Goal: Transaction & Acquisition: Purchase product/service

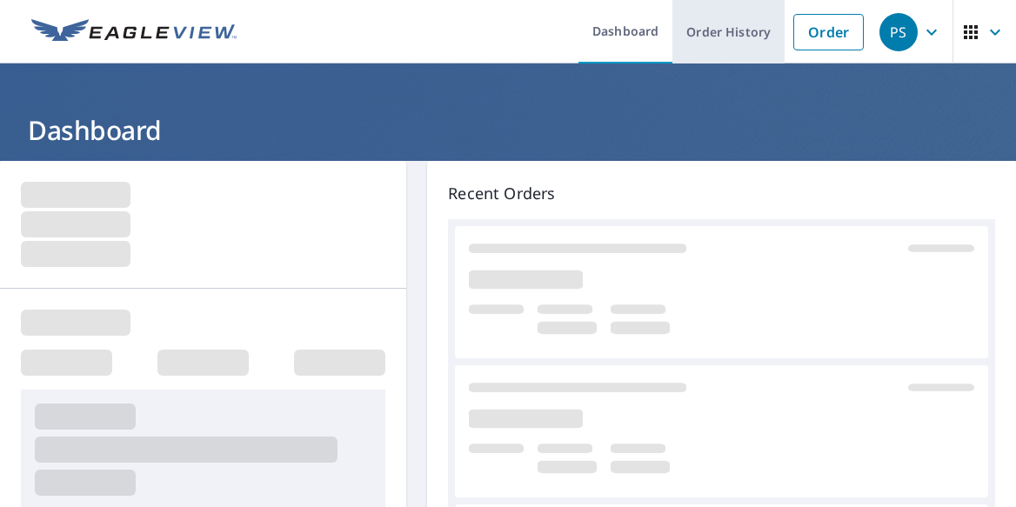
click at [764, 27] on link "Order History" at bounding box center [728, 31] width 112 height 63
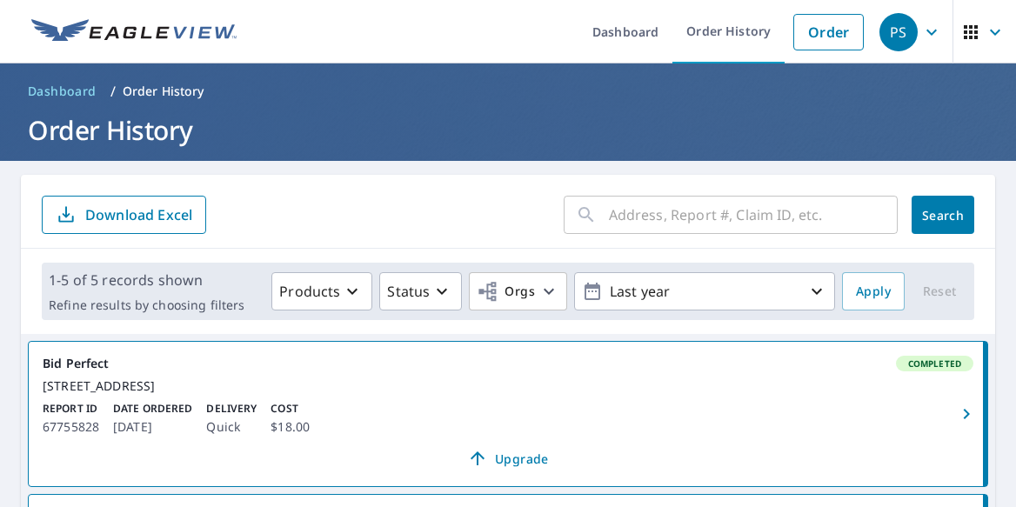
drag, startPoint x: 687, startPoint y: 437, endPoint x: 486, endPoint y: 40, distance: 445.4
click at [486, 40] on ul "Dashboard Order History Order" at bounding box center [559, 31] width 625 height 63
click at [739, 28] on link "Order History" at bounding box center [728, 31] width 112 height 63
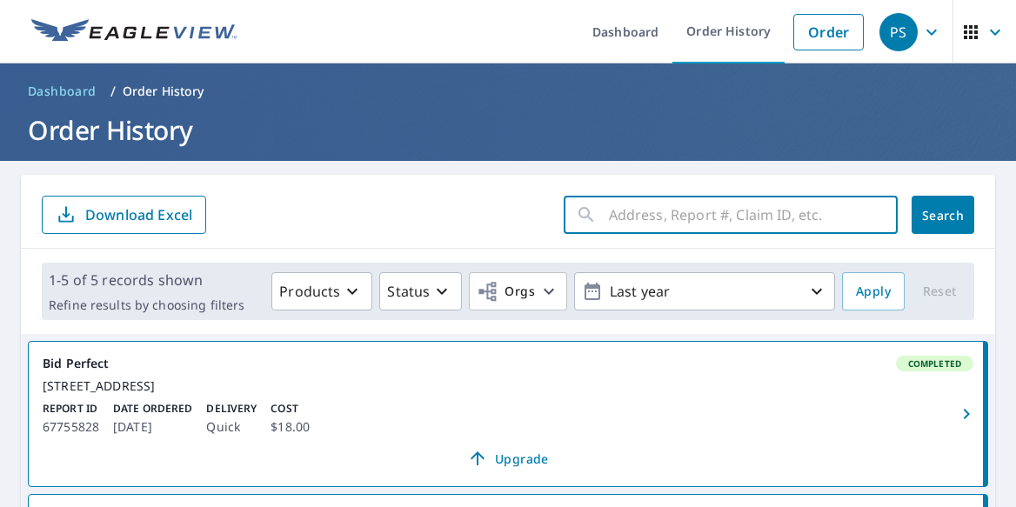
click at [654, 224] on input "text" at bounding box center [753, 214] width 289 height 49
paste input "[STREET_ADDRESS][PERSON_NAME]"
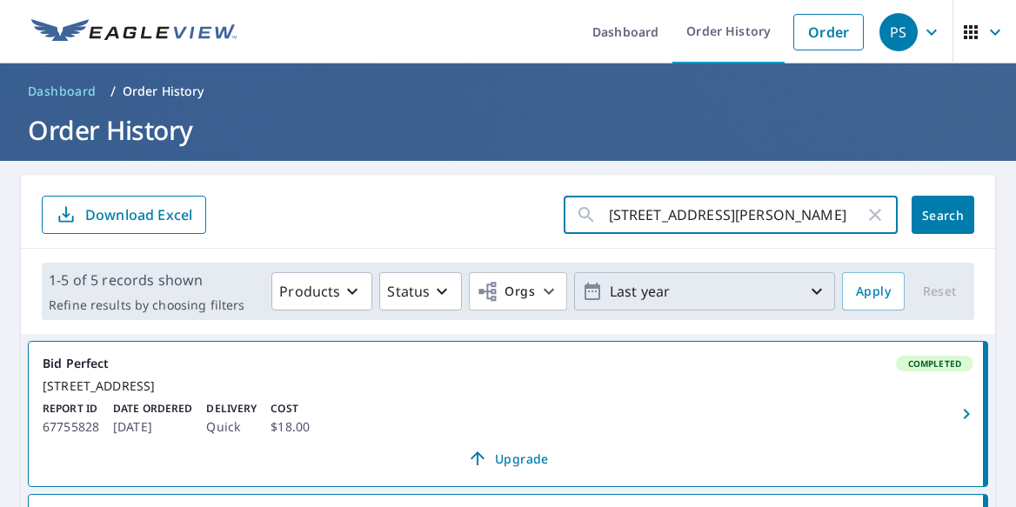
type input "[STREET_ADDRESS][PERSON_NAME]"
click at [943, 215] on button "Search" at bounding box center [943, 215] width 63 height 38
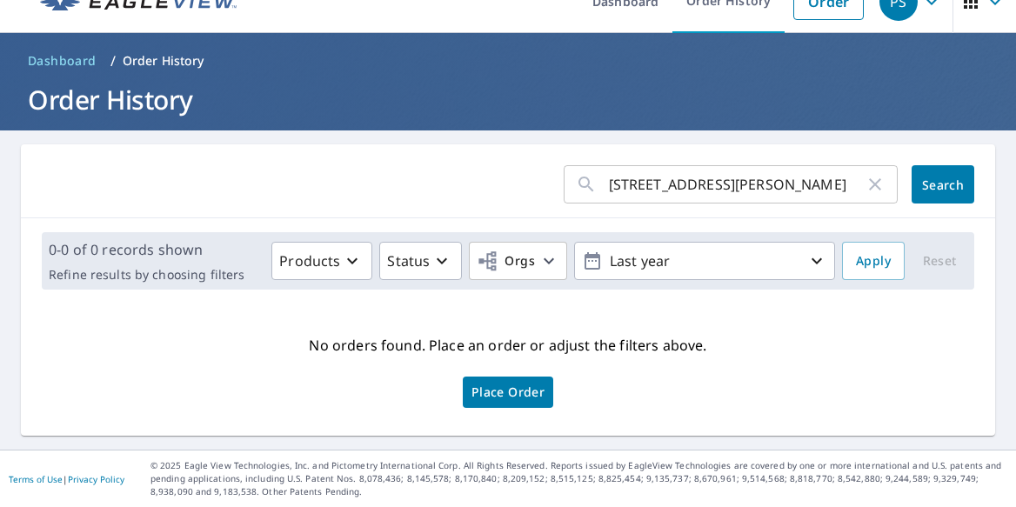
click at [604, 190] on div "[STREET_ADDRESS][PERSON_NAME] ​" at bounding box center [731, 184] width 334 height 38
click at [608, 184] on div "[STREET_ADDRESS][PERSON_NAME] ​" at bounding box center [731, 184] width 334 height 38
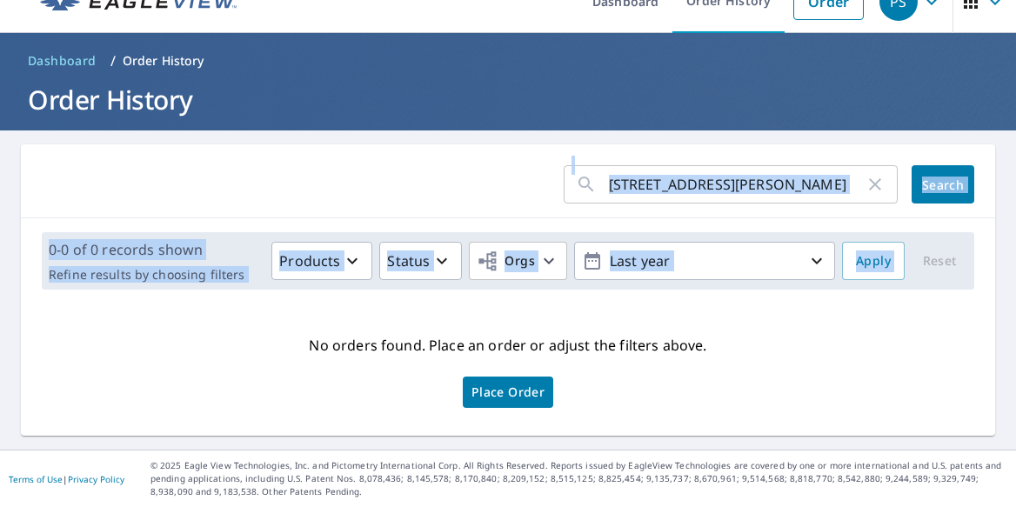
drag, startPoint x: 608, startPoint y: 184, endPoint x: 924, endPoint y: 228, distance: 318.8
click at [927, 230] on div "[STREET_ADDRESS][PERSON_NAME] ​ Search 0-0 of 0 records shown Refine results by…" at bounding box center [508, 289] width 974 height 291
click at [865, 227] on div "0-0 of 0 records shown Refine results by choosing filters Products Status Orgs …" at bounding box center [508, 260] width 974 height 85
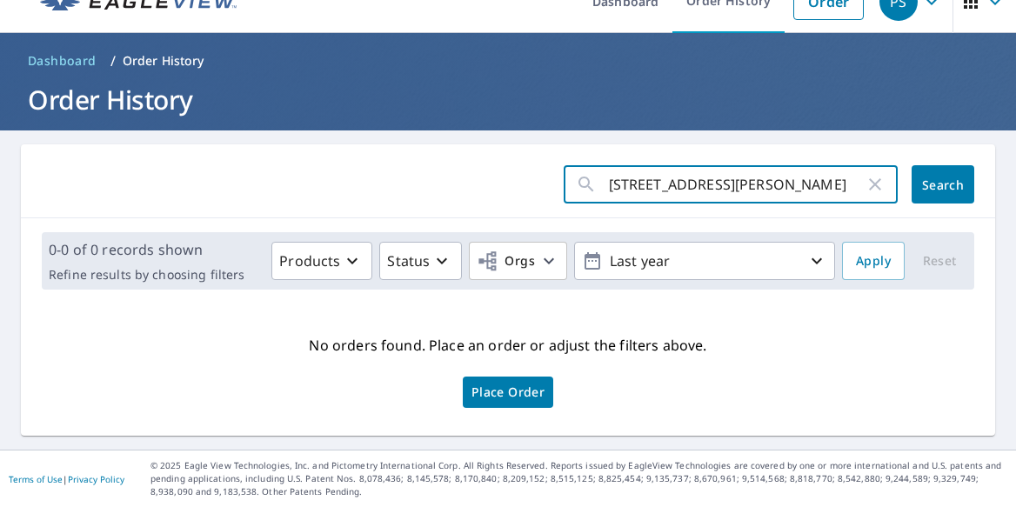
click at [813, 185] on input "[STREET_ADDRESS][PERSON_NAME]" at bounding box center [737, 184] width 256 height 49
drag, startPoint x: 813, startPoint y: 185, endPoint x: 596, endPoint y: 185, distance: 217.4
click at [596, 185] on div "[STREET_ADDRESS][PERSON_NAME] ​" at bounding box center [731, 184] width 334 height 38
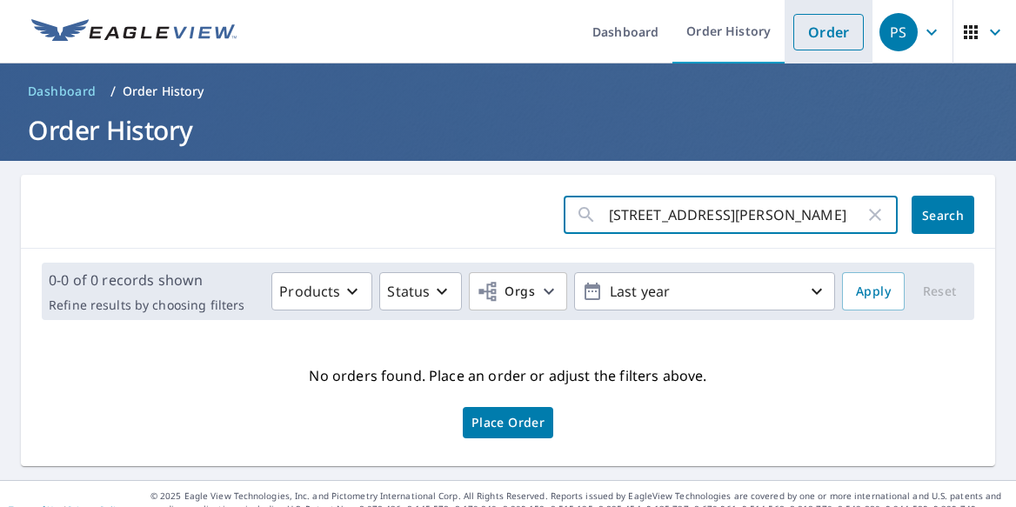
click at [842, 20] on link "Order" at bounding box center [828, 32] width 70 height 37
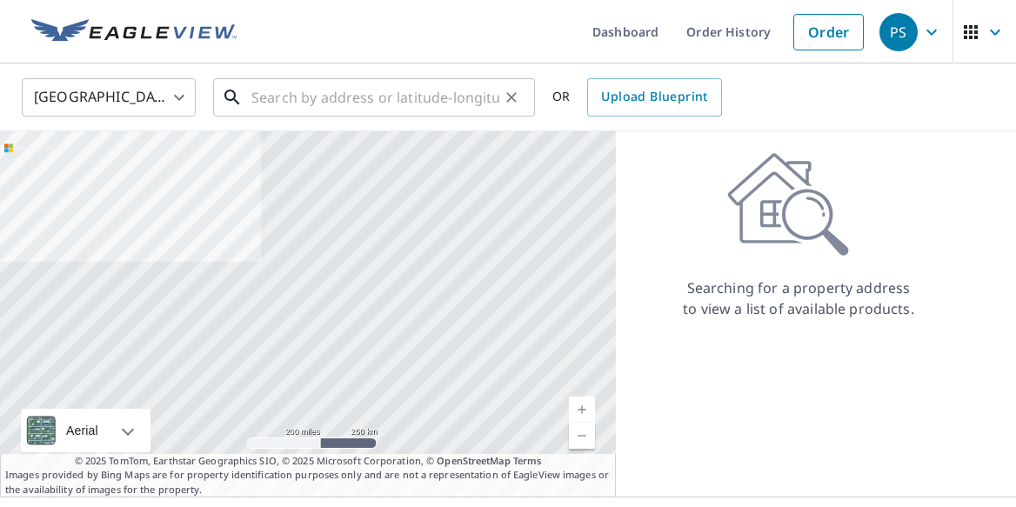
click at [268, 93] on input "text" at bounding box center [375, 97] width 248 height 49
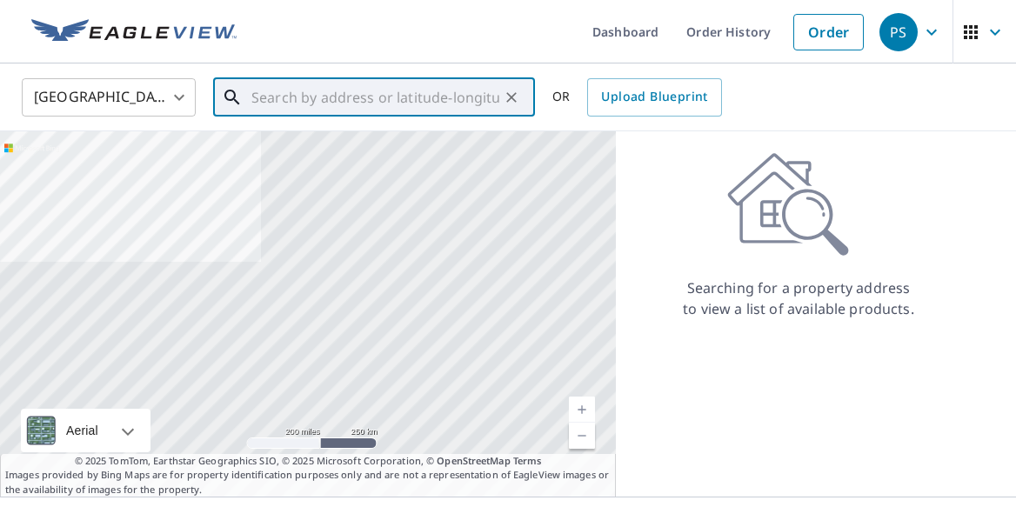
paste input "[STREET_ADDRESS][PERSON_NAME],"
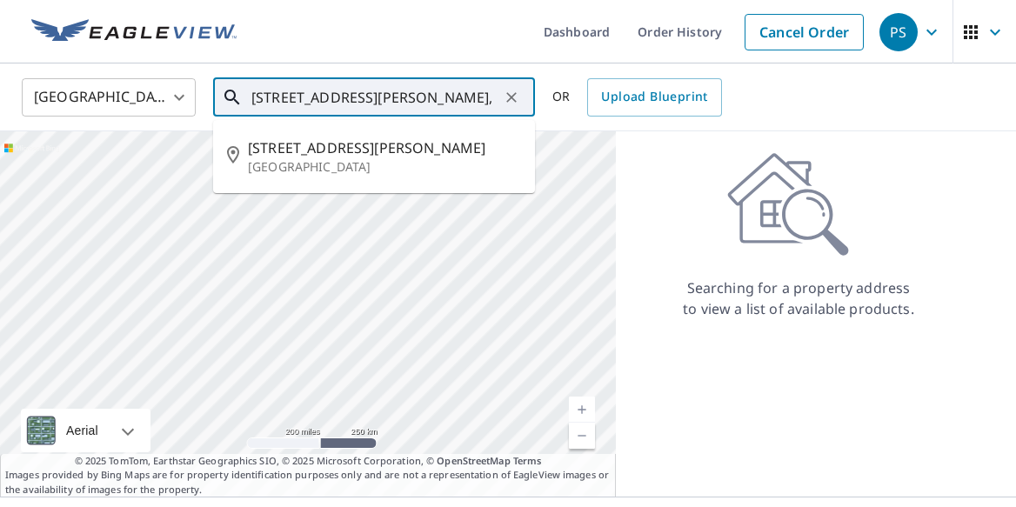
click at [308, 145] on span "[STREET_ADDRESS][PERSON_NAME]" at bounding box center [384, 147] width 273 height 21
type input "[STREET_ADDRESS][PERSON_NAME]"
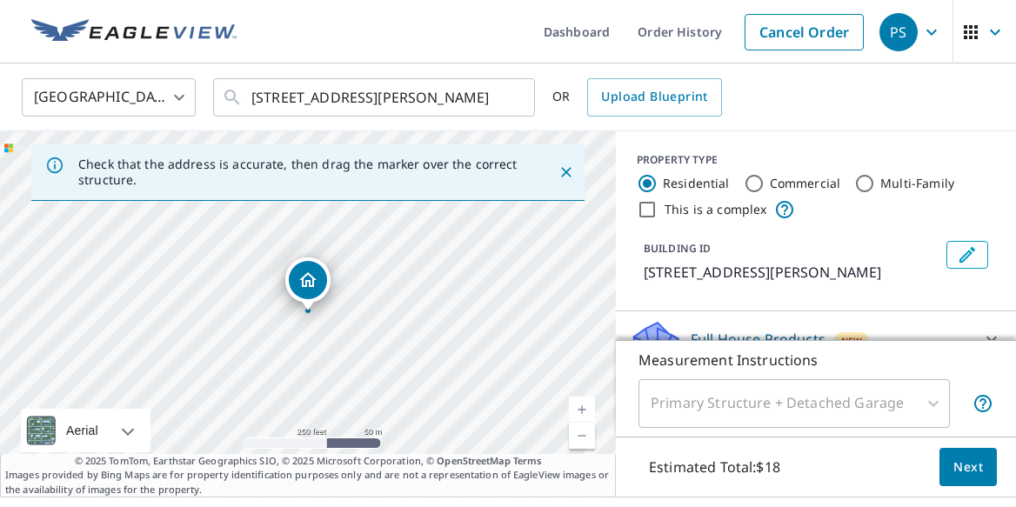
click at [935, 401] on div "Primary Structure + Detached Garage" at bounding box center [793, 403] width 311 height 49
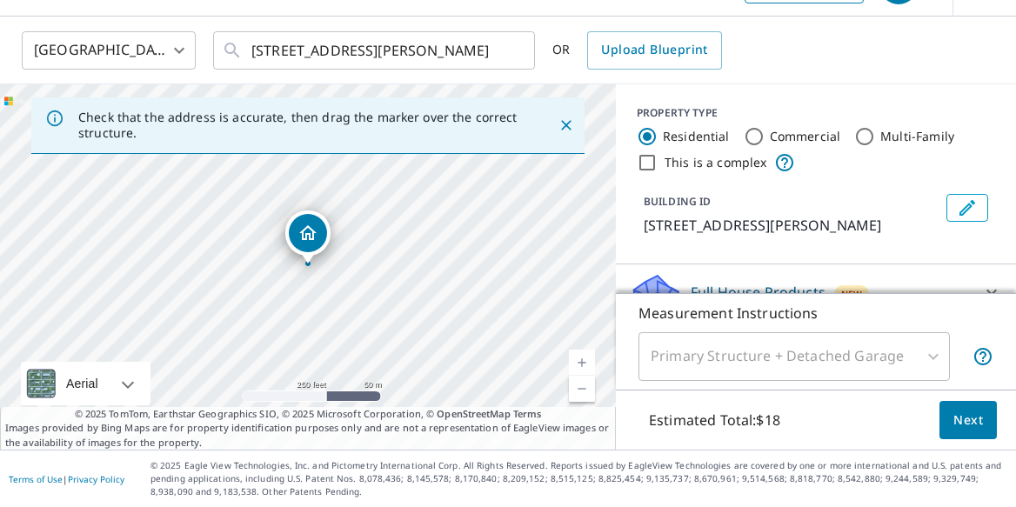
scroll to position [47, 0]
click at [931, 343] on div "Primary Structure + Detached Garage" at bounding box center [793, 356] width 311 height 49
click at [892, 411] on div "Estimated Total: $18 Next" at bounding box center [816, 420] width 400 height 61
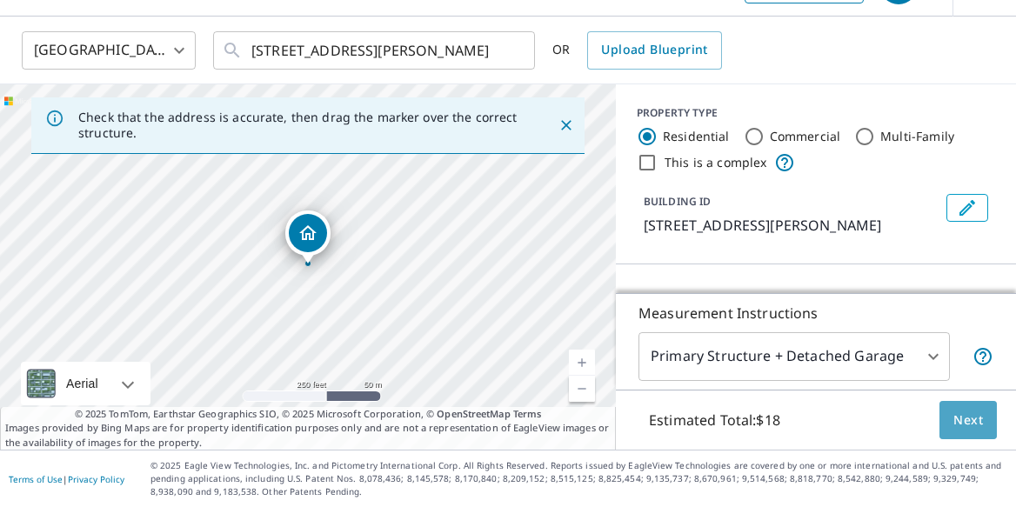
click at [977, 424] on span "Next" at bounding box center [968, 421] width 30 height 22
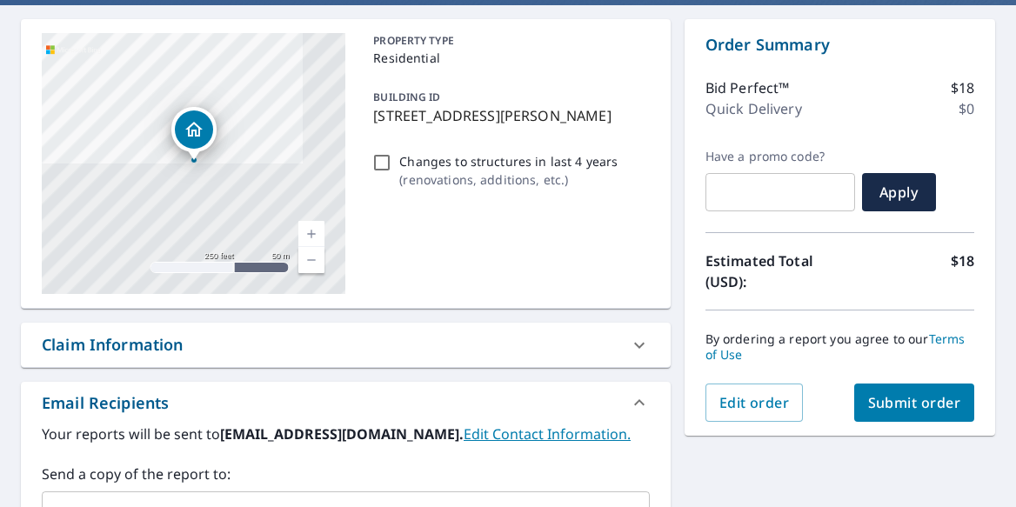
scroll to position [157, 0]
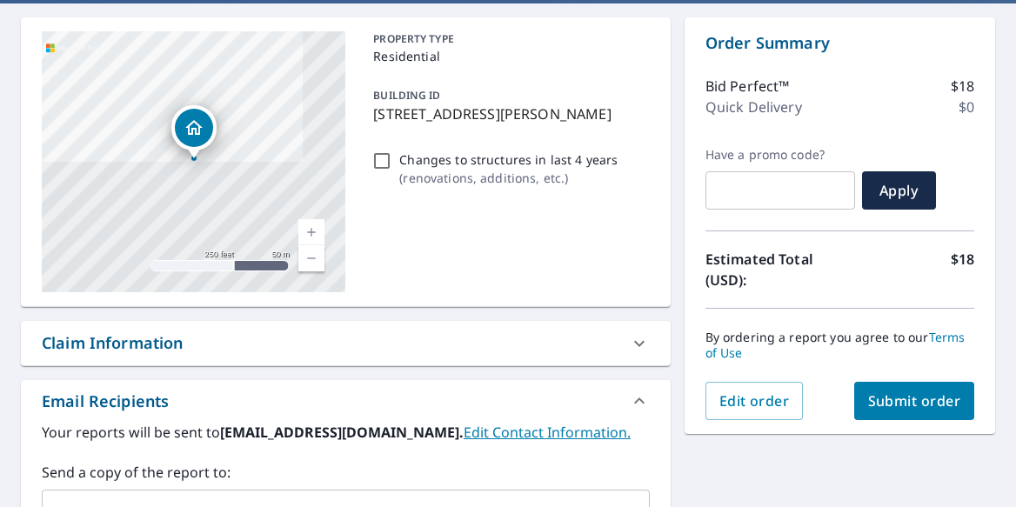
click at [928, 407] on span "Submit order" at bounding box center [914, 400] width 93 height 19
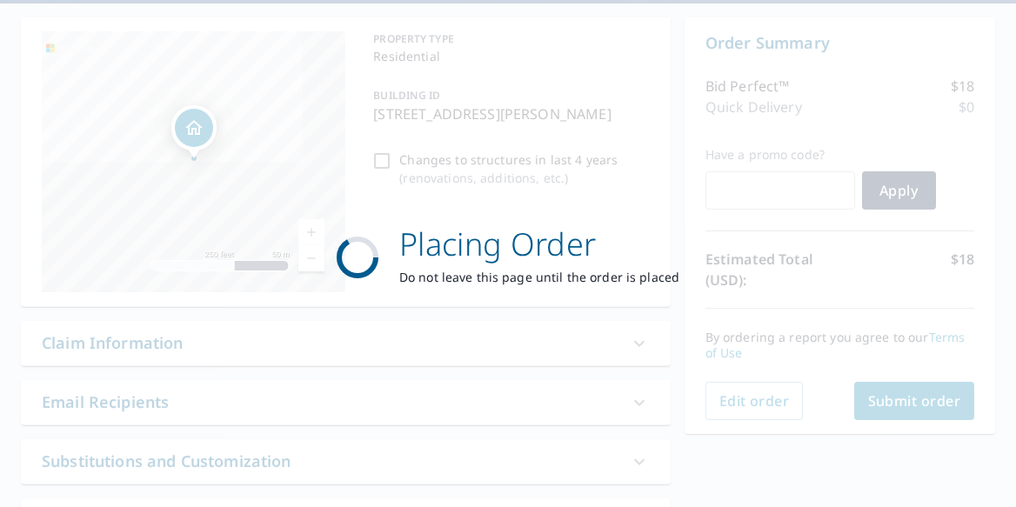
checkbox input "true"
